Goal: Use online tool/utility: Utilize a website feature to perform a specific function

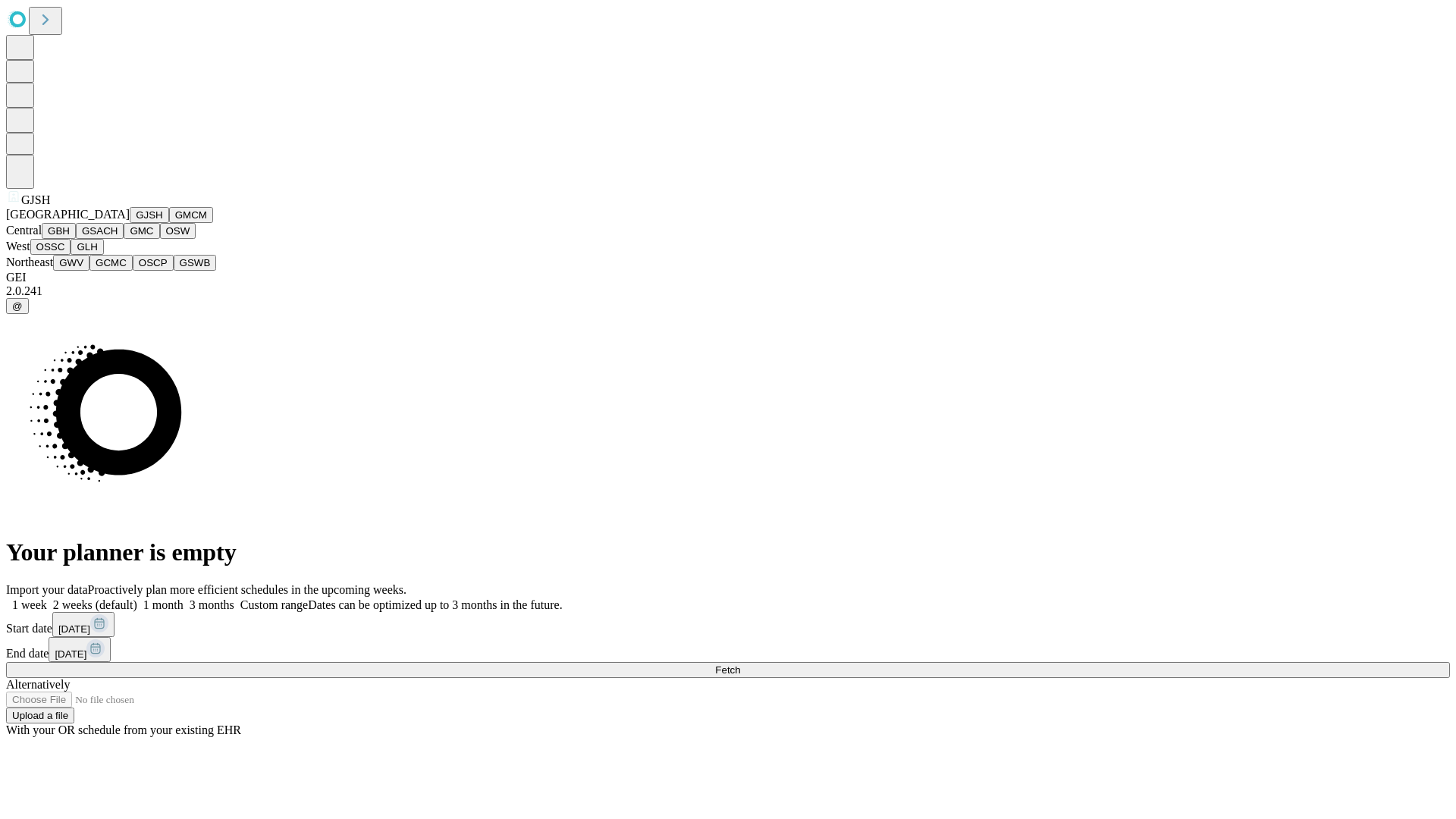
click at [130, 223] on button "GJSH" at bounding box center [149, 215] width 39 height 16
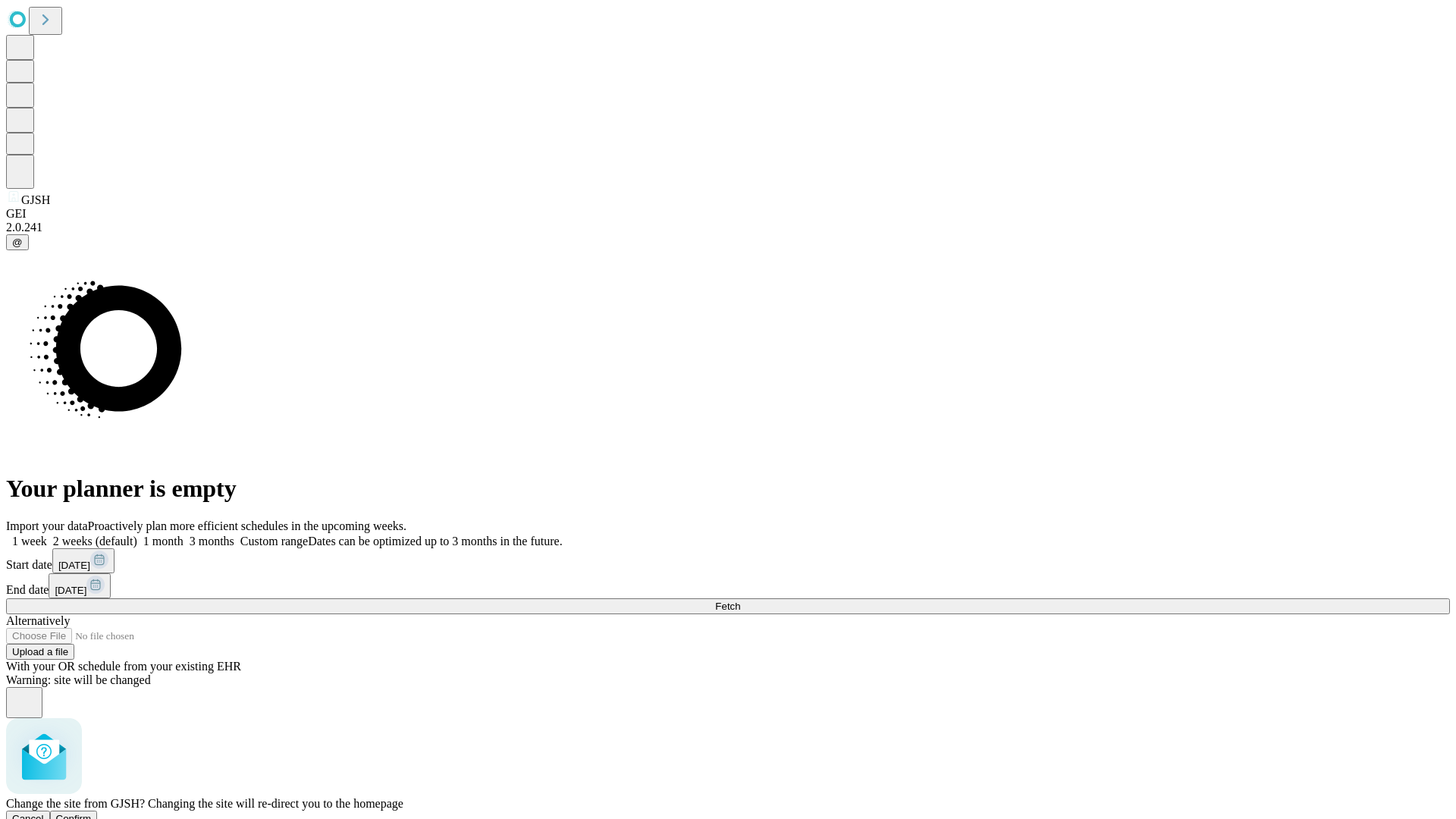
click at [92, 814] on span "Confirm" at bounding box center [74, 819] width 35 height 12
click at [183, 534] on label "1 month" at bounding box center [160, 541] width 46 height 13
click at [741, 601] on span "Fetch" at bounding box center [728, 607] width 25 height 12
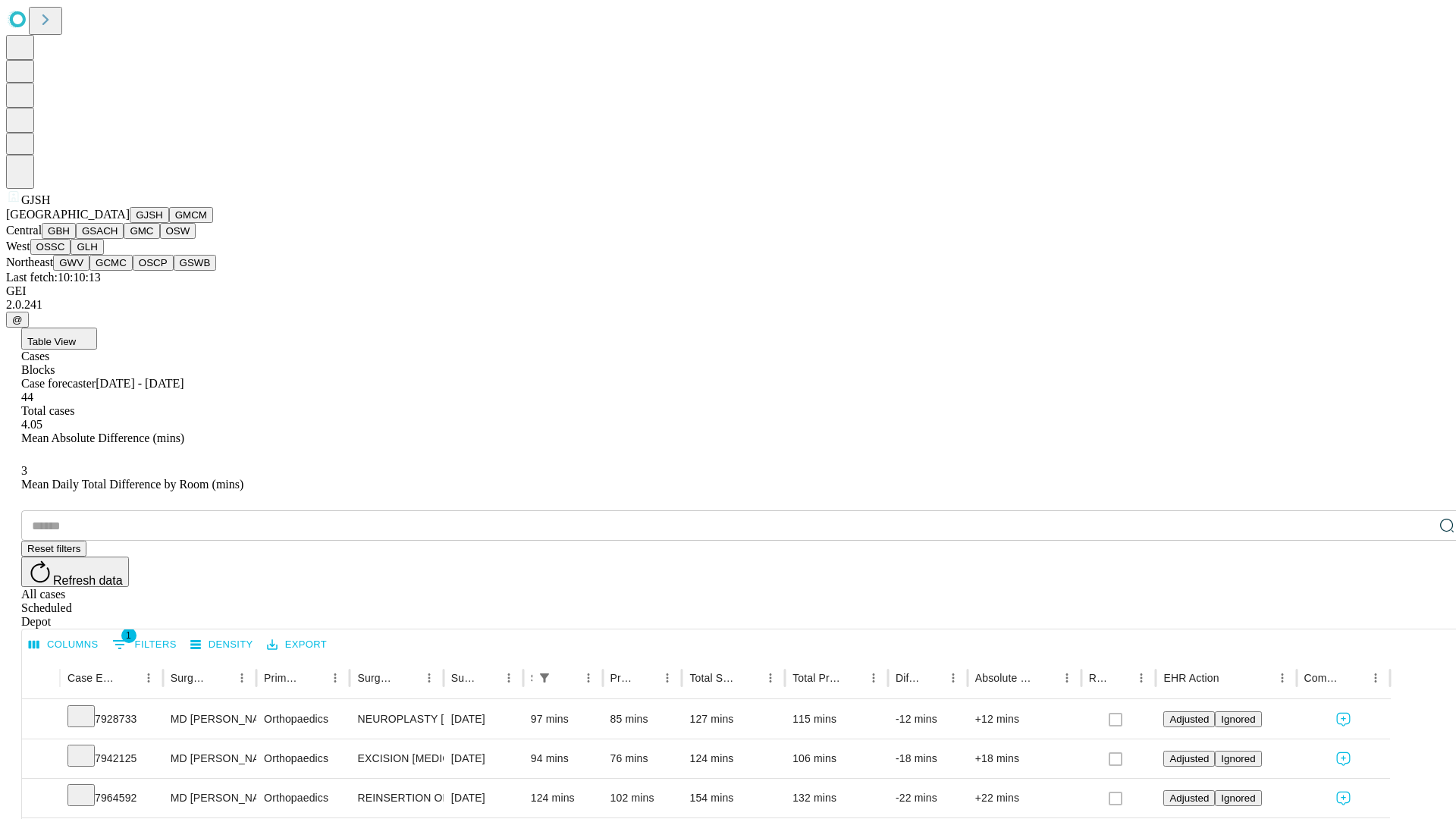
click at [169, 223] on button "GMCM" at bounding box center [191, 215] width 44 height 16
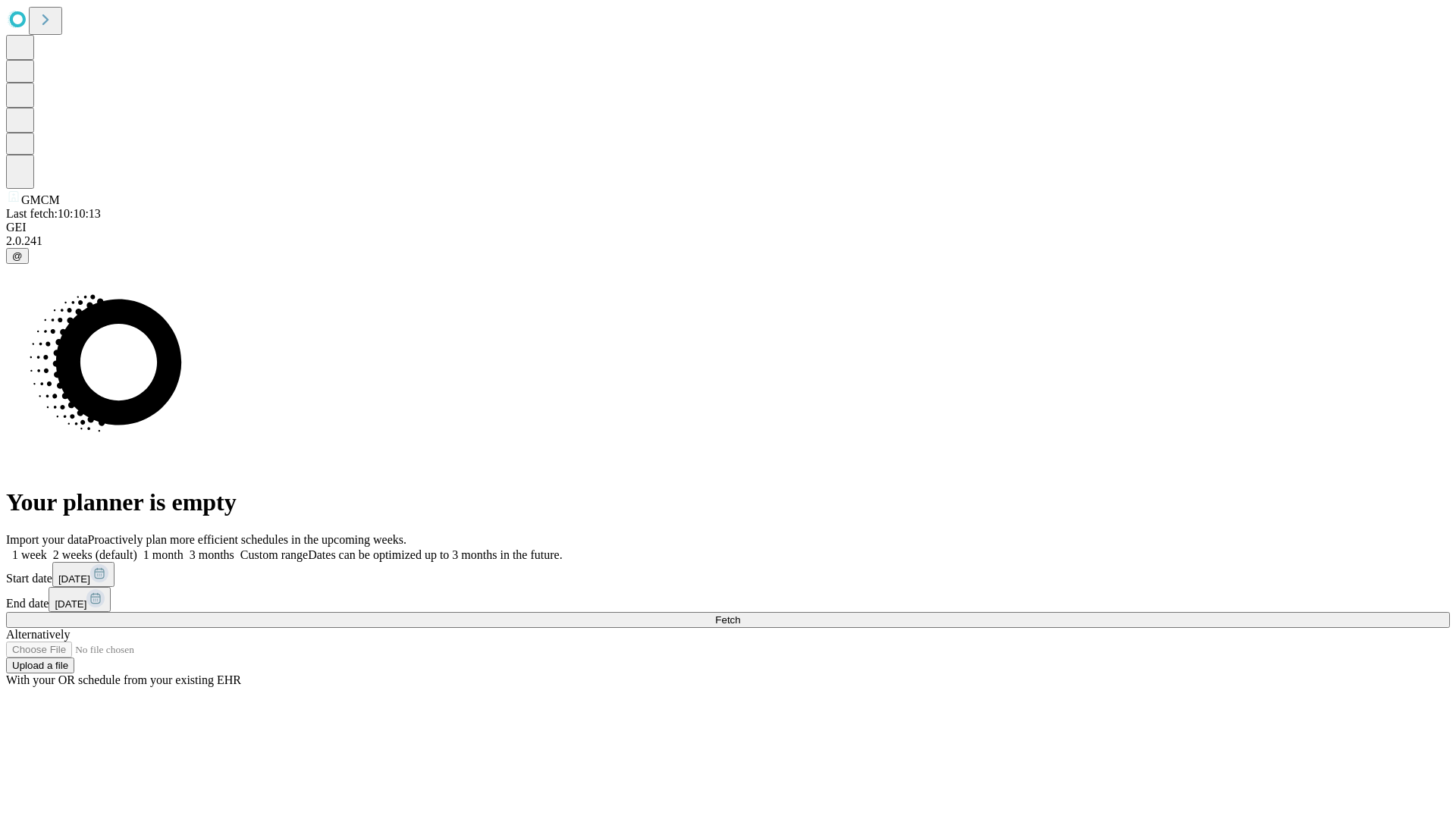
click at [183, 548] on label "1 month" at bounding box center [160, 554] width 46 height 13
click at [741, 614] on span "Fetch" at bounding box center [728, 620] width 25 height 12
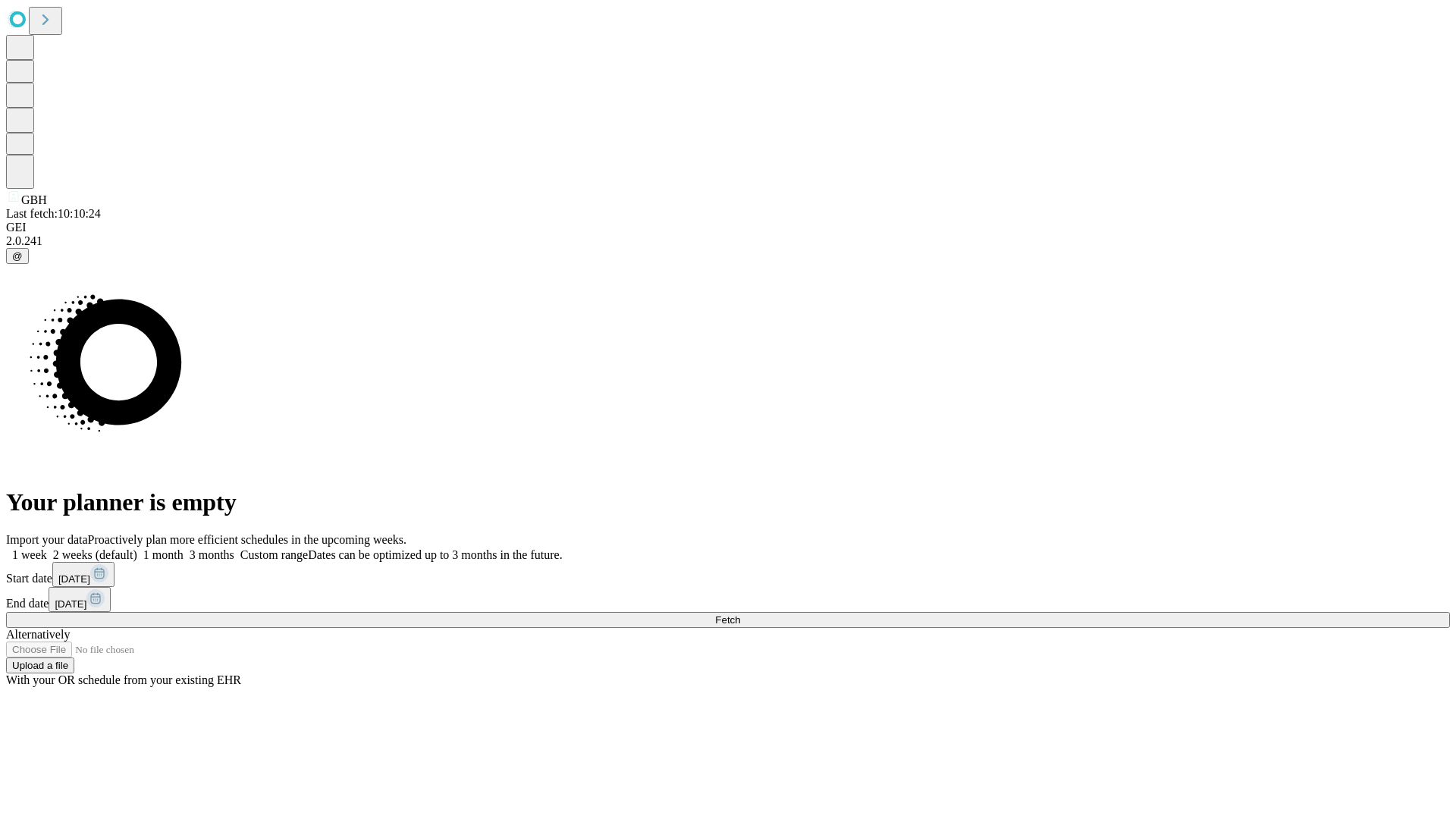
click at [183, 548] on label "1 month" at bounding box center [160, 554] width 46 height 13
click at [741, 614] on span "Fetch" at bounding box center [728, 620] width 25 height 12
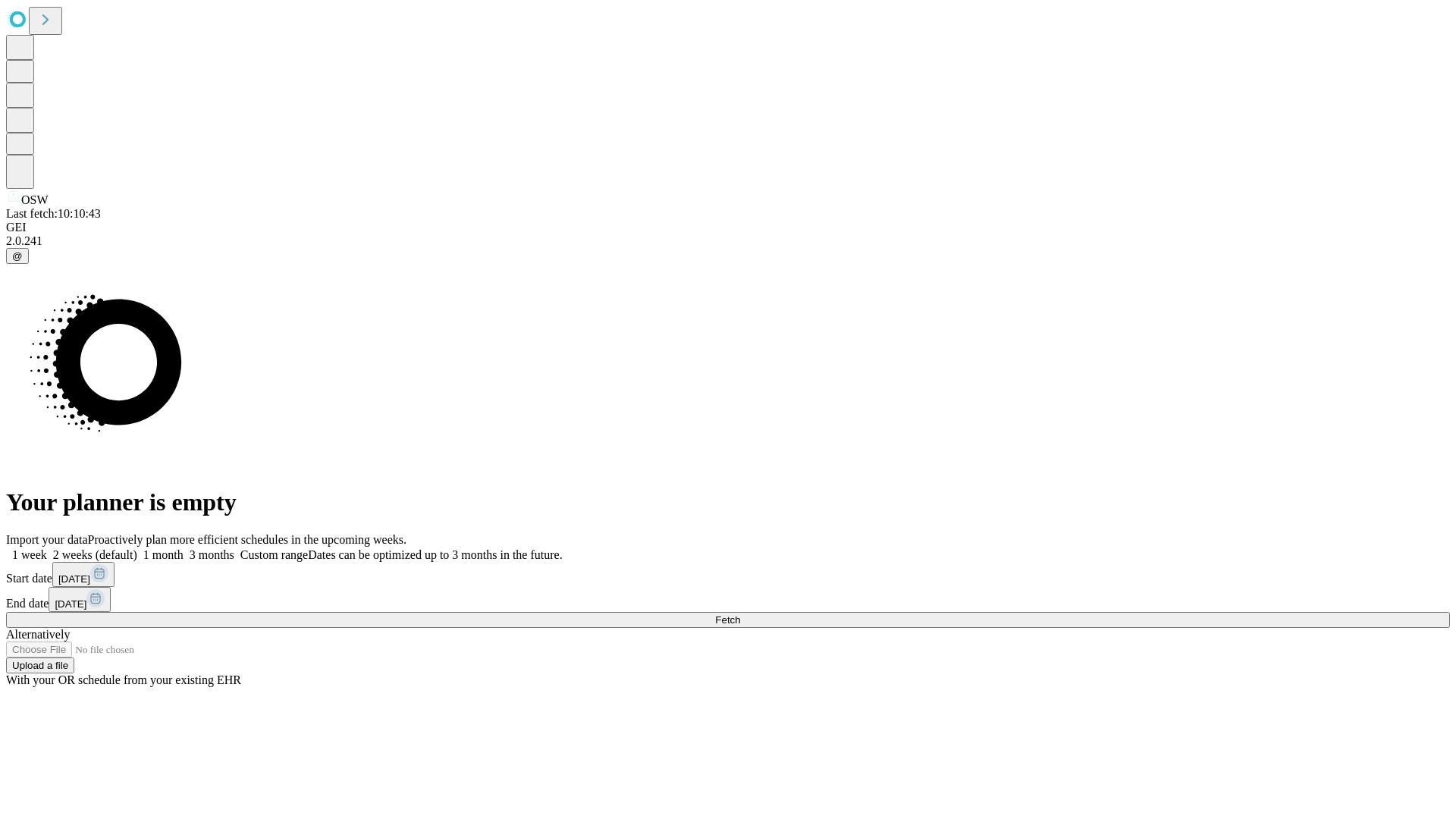
click at [183, 548] on label "1 month" at bounding box center [160, 554] width 46 height 13
click at [741, 614] on span "Fetch" at bounding box center [728, 620] width 25 height 12
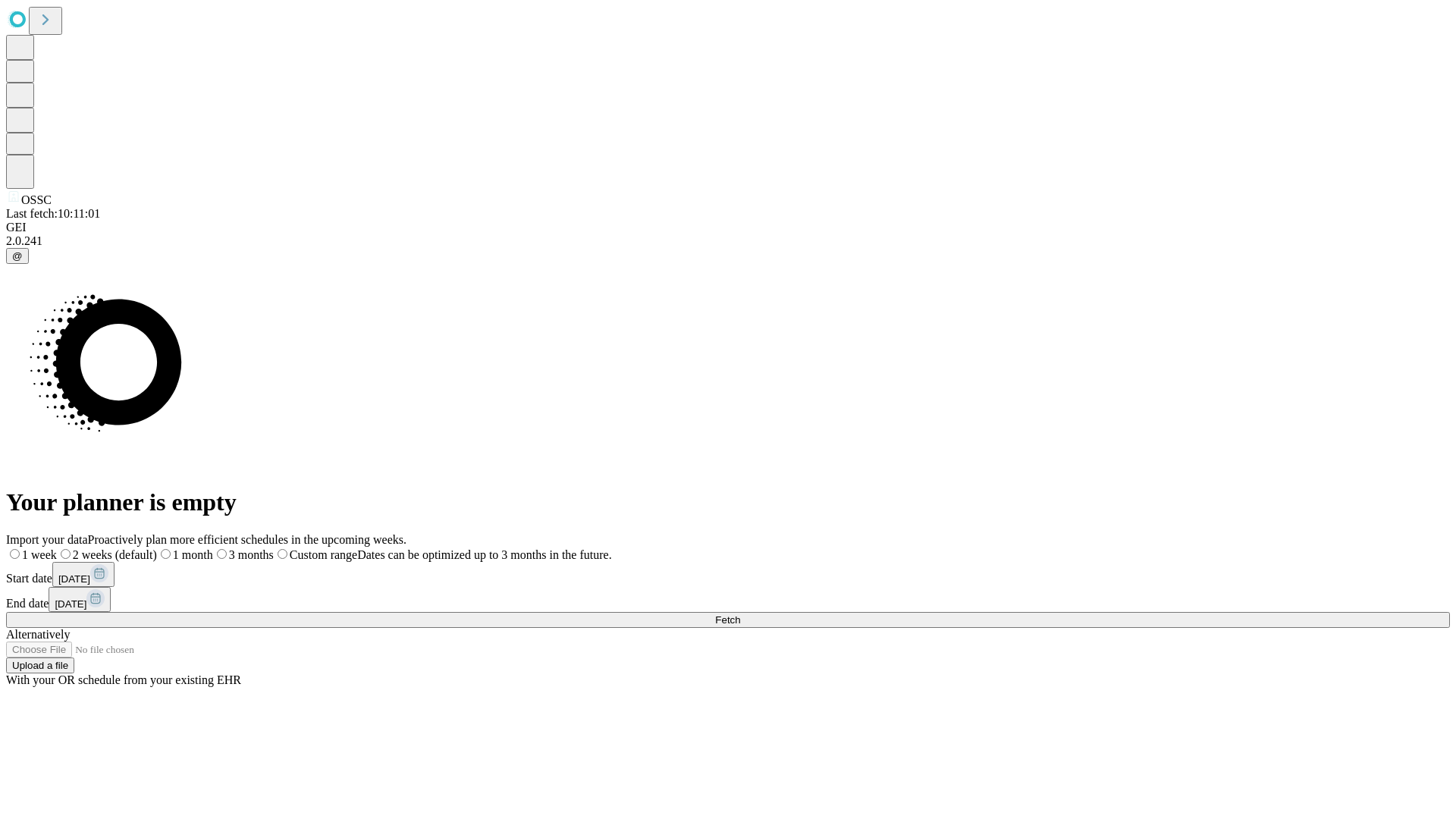
click at [741, 614] on span "Fetch" at bounding box center [728, 620] width 25 height 12
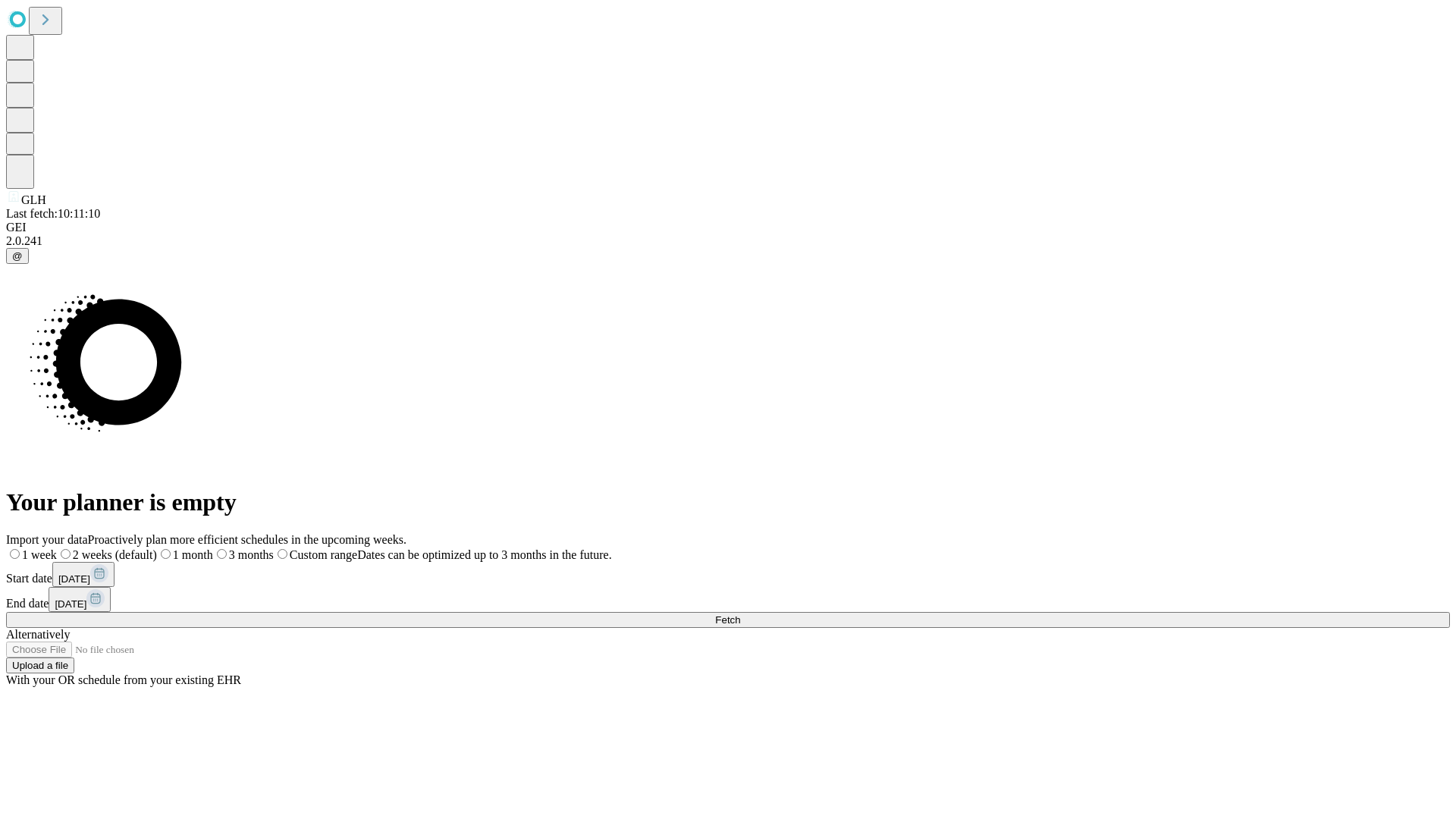
click at [213, 548] on label "1 month" at bounding box center [185, 554] width 56 height 13
click at [741, 614] on span "Fetch" at bounding box center [728, 620] width 25 height 12
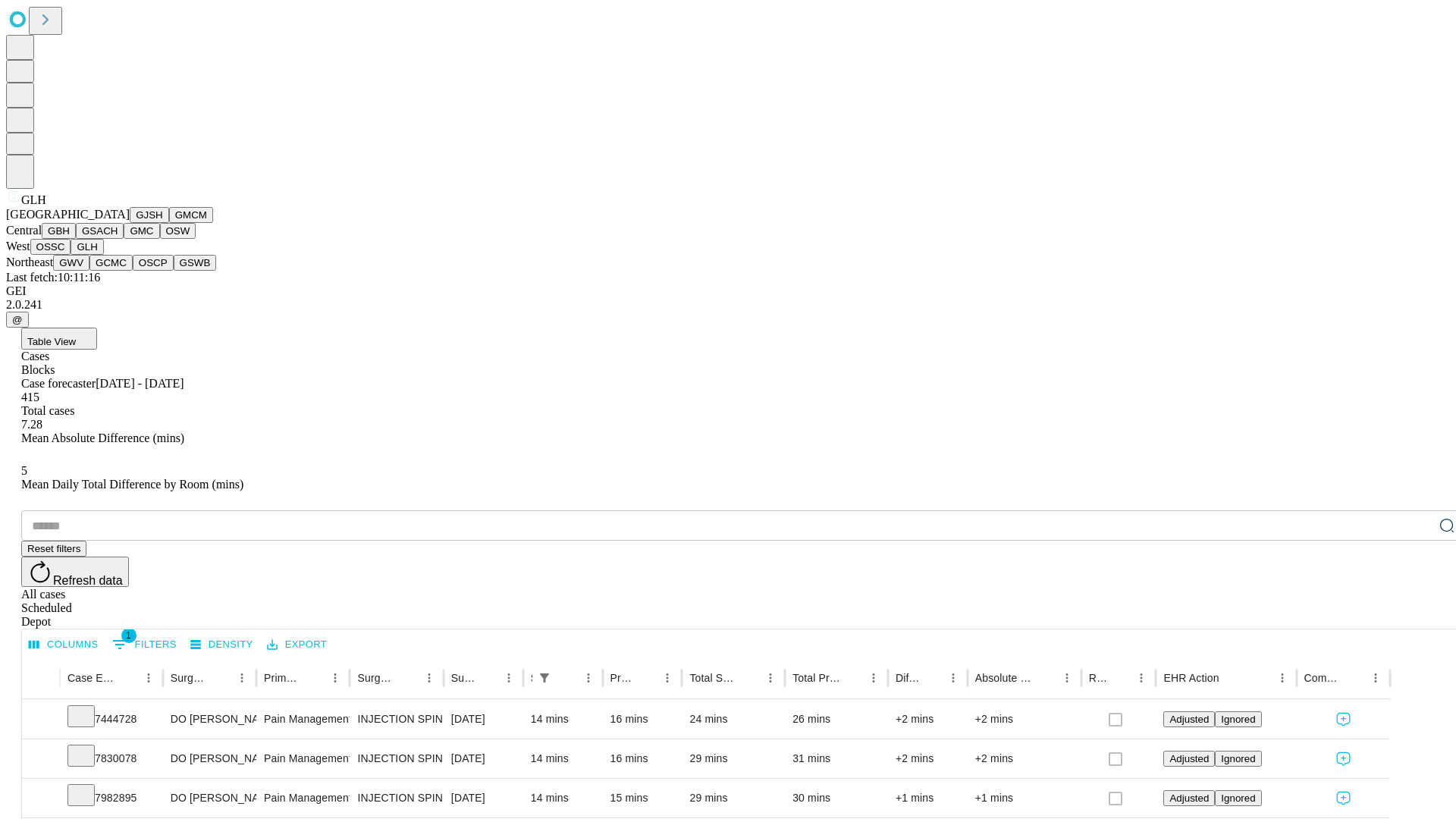
click at [90, 271] on button "GWV" at bounding box center [71, 262] width 36 height 16
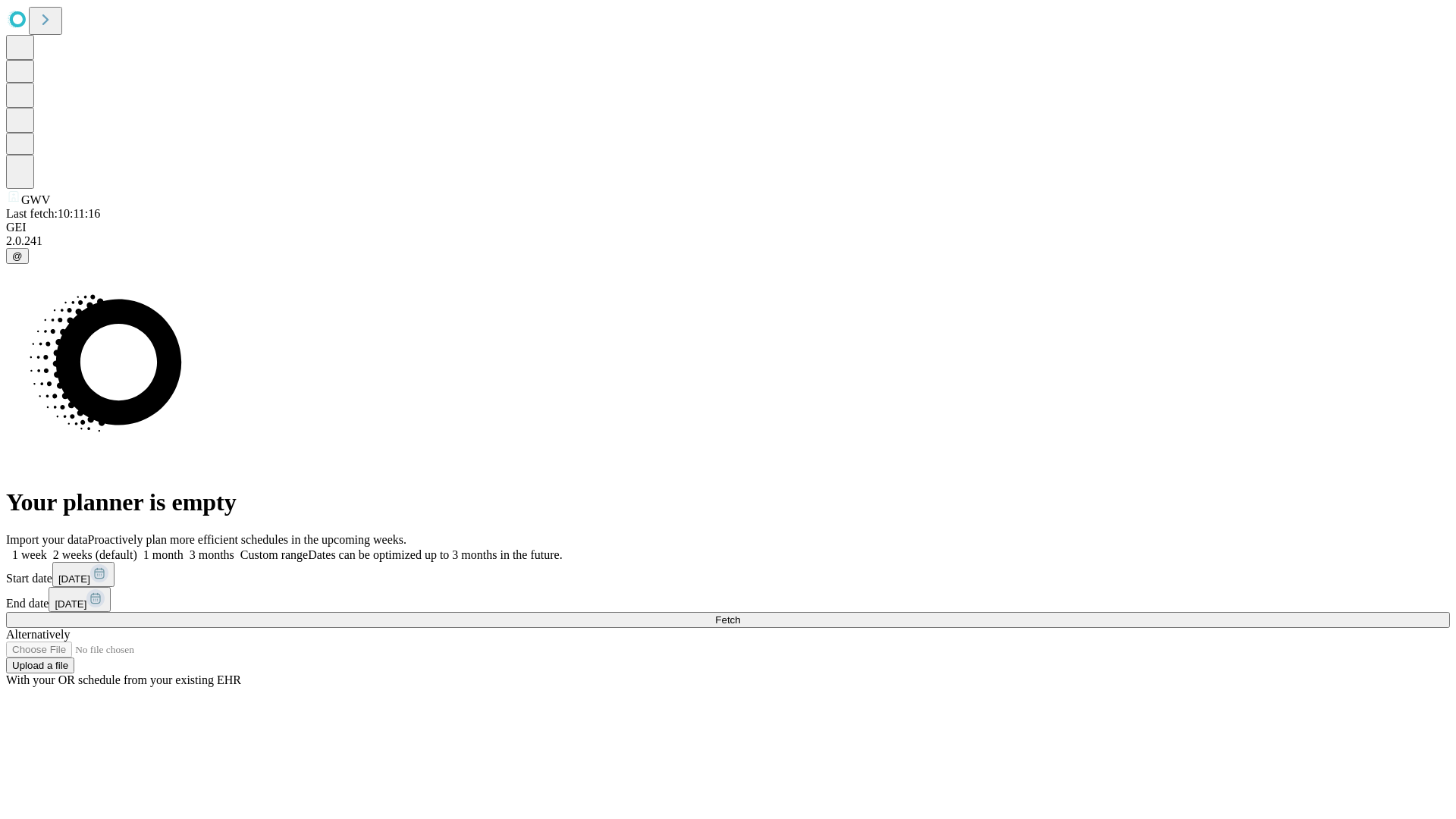
click at [183, 548] on label "1 month" at bounding box center [160, 554] width 46 height 13
click at [741, 614] on span "Fetch" at bounding box center [728, 620] width 25 height 12
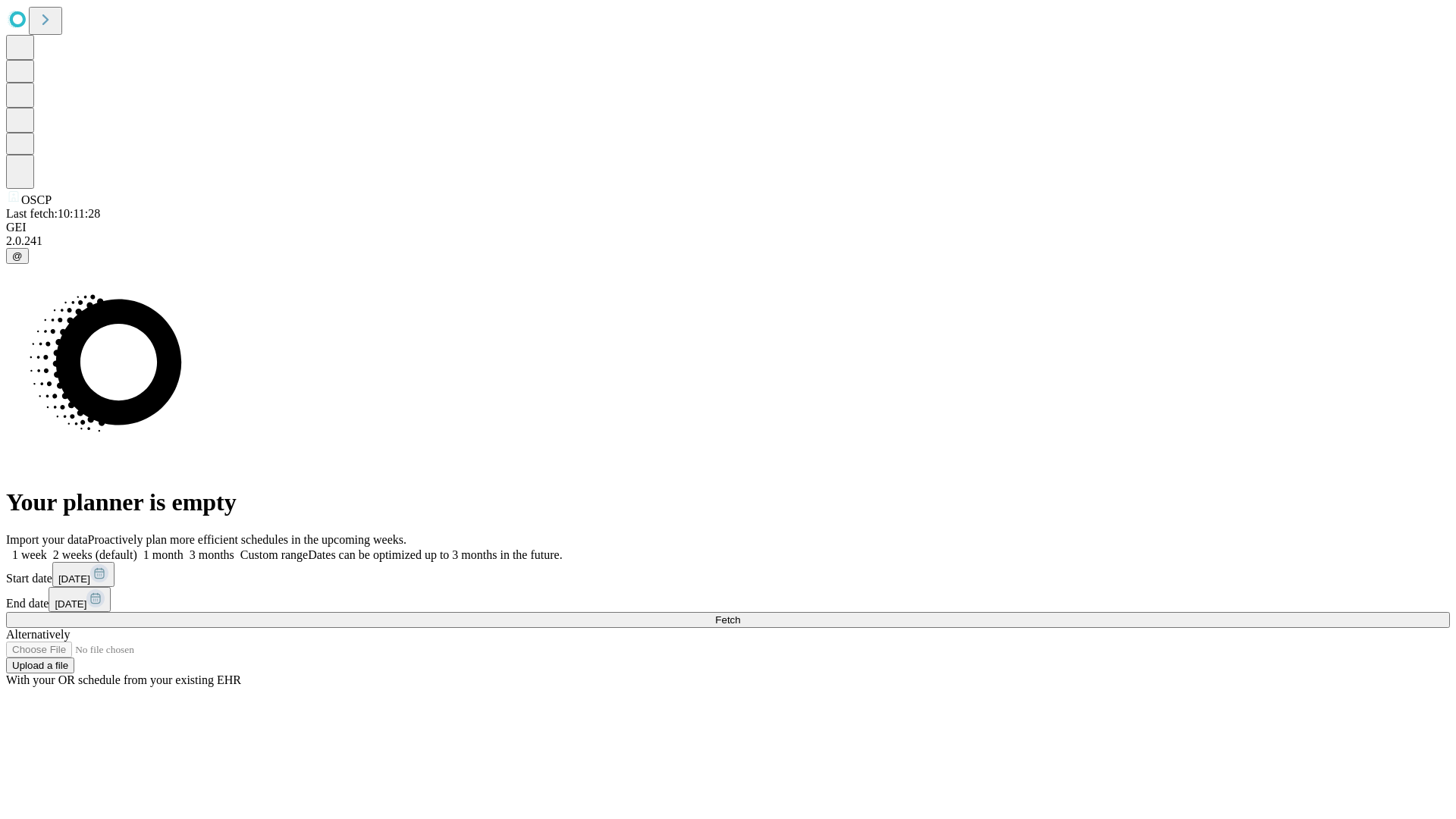
click at [183, 548] on label "1 month" at bounding box center [160, 554] width 46 height 13
click at [741, 614] on span "Fetch" at bounding box center [728, 620] width 25 height 12
